Goal: Ask a question

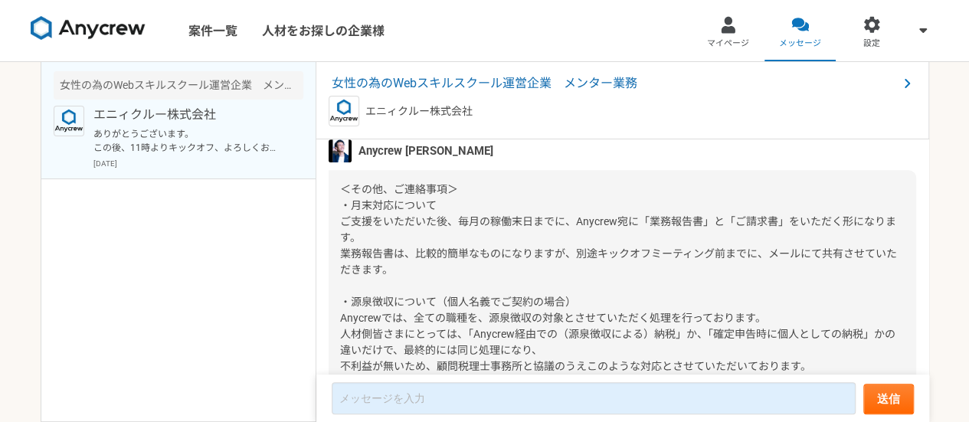
scroll to position [624, 0]
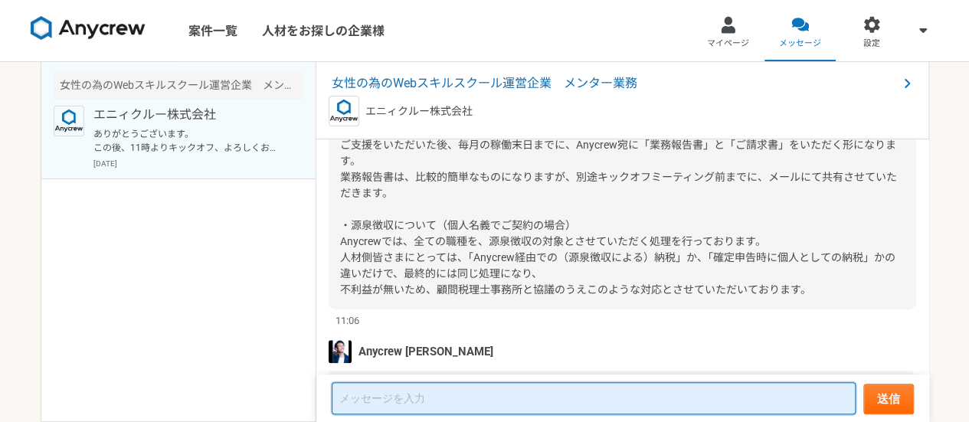
drag, startPoint x: 438, startPoint y: 392, endPoint x: 392, endPoint y: 393, distance: 46.7
click at [438, 393] on textarea at bounding box center [594, 398] width 524 height 32
type textarea "齋"
type textarea "様"
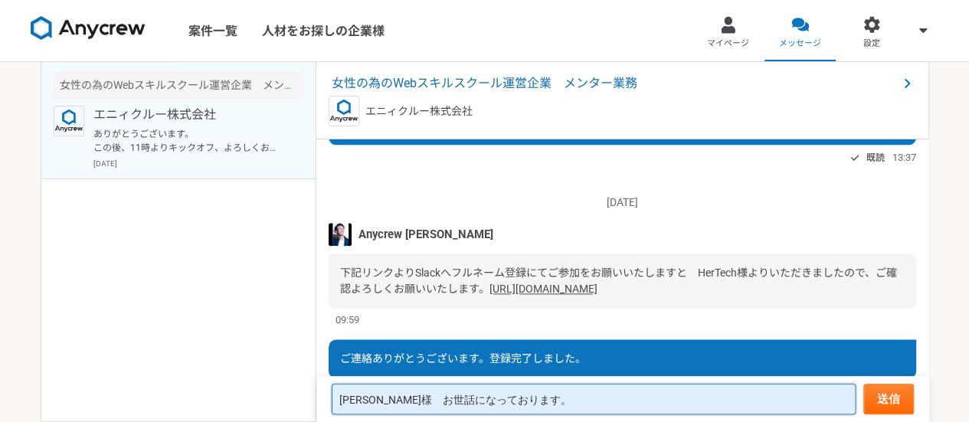
scroll to position [1008, 0]
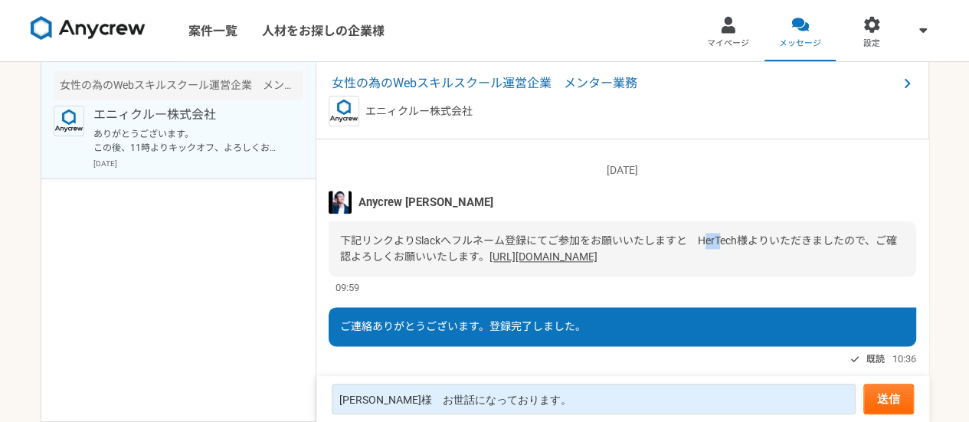
drag, startPoint x: 702, startPoint y: 244, endPoint x: 718, endPoint y: 244, distance: 16.1
click at [718, 244] on span "下記リンクよりSlackへフルネーム登録にてご参加をお願いいたしますと　HerTech様よりいただきましたので、ご確認よろしくお願いいたします。" at bounding box center [618, 248] width 557 height 28
drag, startPoint x: 697, startPoint y: 238, endPoint x: 753, endPoint y: 243, distance: 56.1
click at [753, 243] on span "下記リンクよりSlackへフルネーム登録にてご参加をお願いいたしますと　HerTech様よりいただきましたので、ご確認よろしくお願いいたします。" at bounding box center [618, 248] width 557 height 28
copy span "HerTech様"
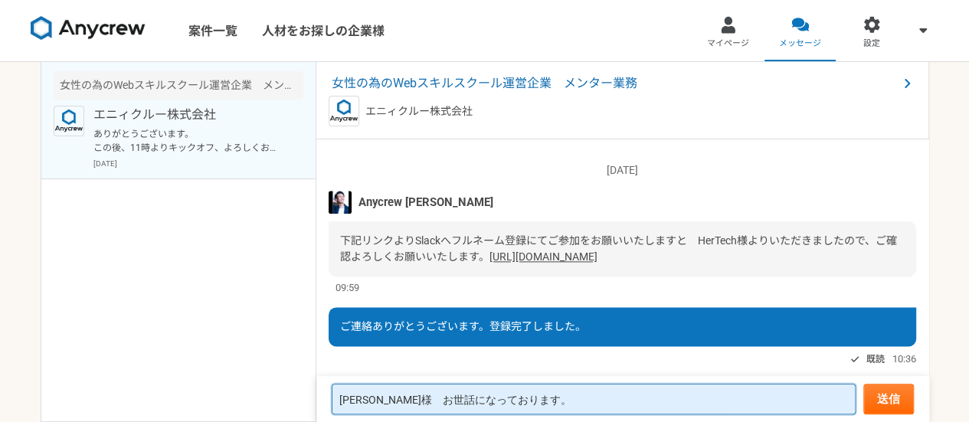
click at [532, 404] on textarea "[PERSON_NAME]様　お世話になっております。" at bounding box center [594, 399] width 524 height 31
paste textarea "HerTech様"
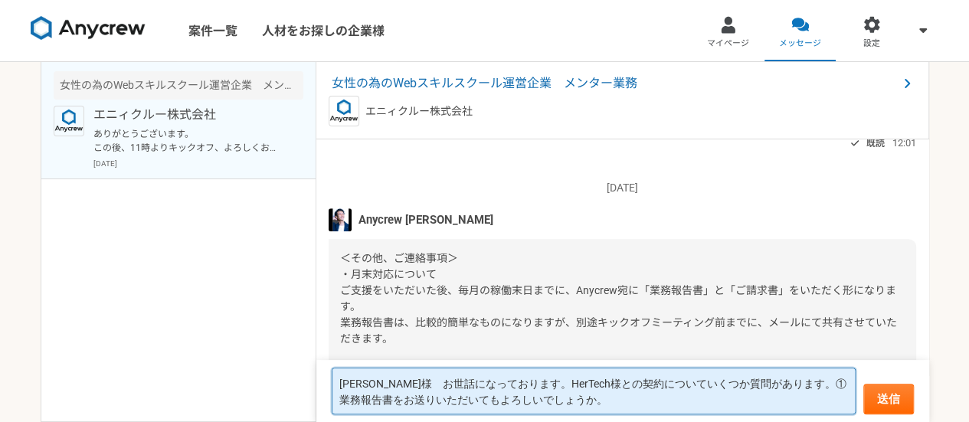
scroll to position [395, 0]
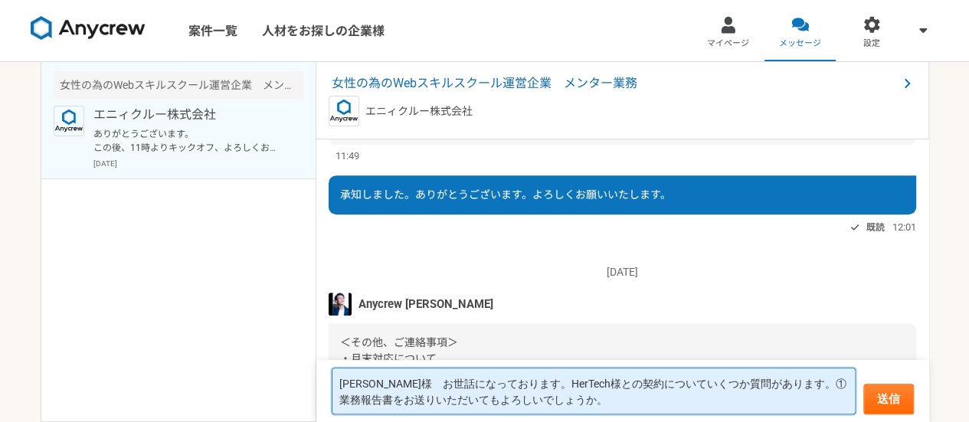
type textarea "[PERSON_NAME]様　お世話になっております。HerTech様との契約についていくつか質問があります。①業務報告書をお送りいただいてもよろしいでしょう…"
